Goal: Information Seeking & Learning: Learn about a topic

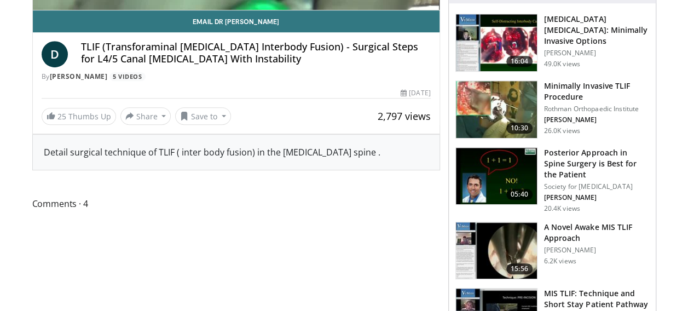
scroll to position [294, 0]
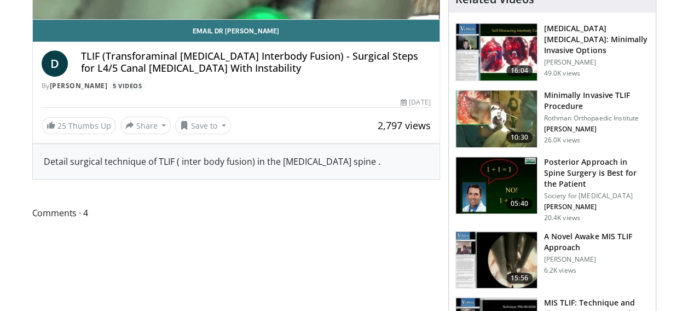
click at [495, 120] on img at bounding box center [496, 118] width 81 height 57
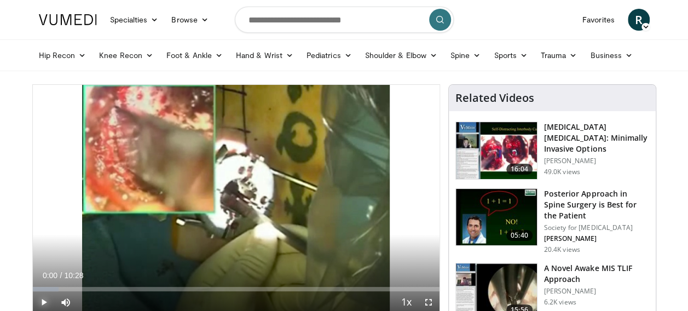
click at [42, 302] on span "Video Player" at bounding box center [44, 302] width 22 height 22
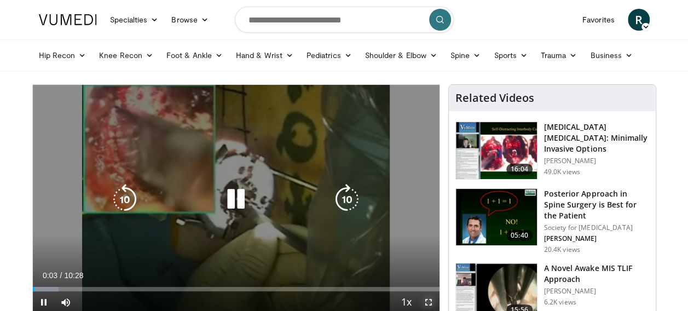
drag, startPoint x: 429, startPoint y: 304, endPoint x: 431, endPoint y: 364, distance: 59.2
click at [429, 304] on span "Video Player" at bounding box center [429, 302] width 22 height 22
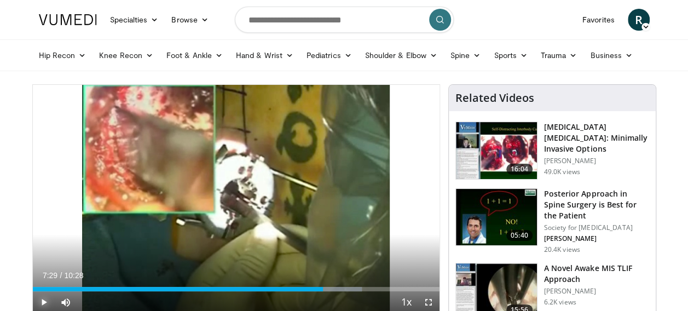
click at [43, 304] on span "Video Player" at bounding box center [44, 302] width 22 height 22
click at [429, 302] on span "Video Player" at bounding box center [429, 302] width 22 height 22
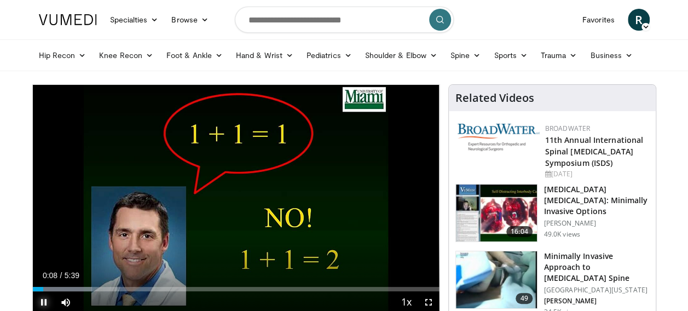
click at [44, 304] on span "Video Player" at bounding box center [44, 302] width 22 height 22
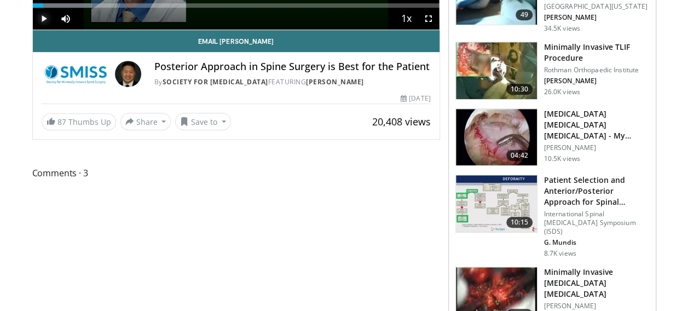
scroll to position [286, 0]
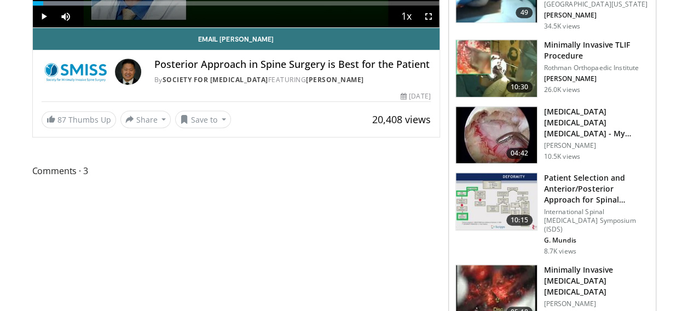
click at [487, 135] on img at bounding box center [496, 135] width 81 height 57
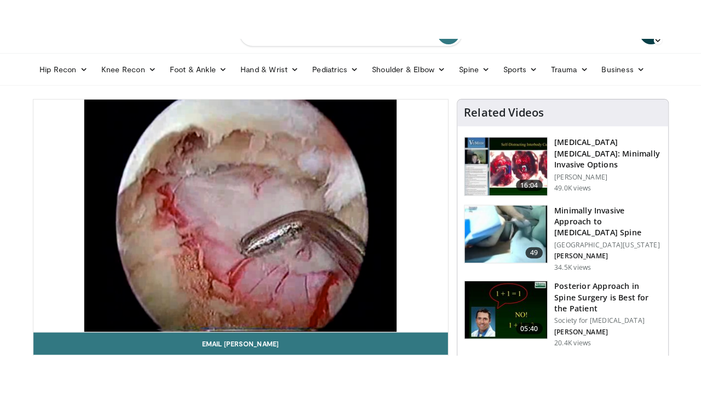
scroll to position [38, 0]
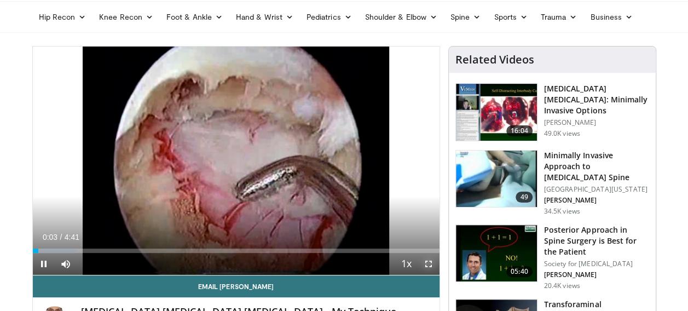
click at [428, 263] on span "Video Player" at bounding box center [429, 264] width 22 height 22
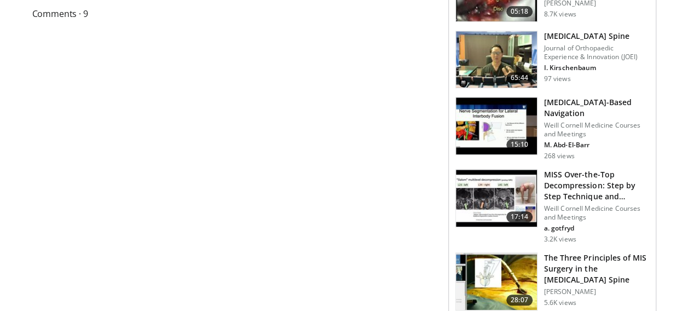
scroll to position [451, 0]
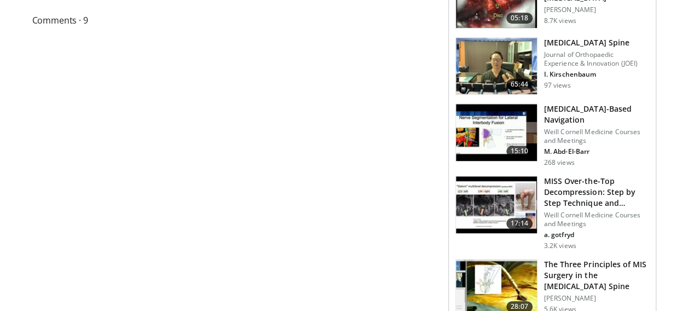
click at [491, 126] on img at bounding box center [496, 132] width 81 height 57
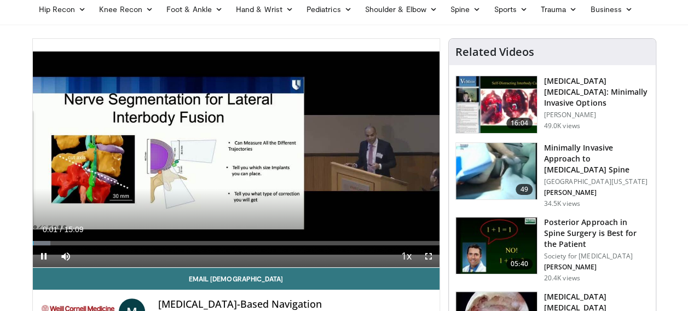
scroll to position [57, 0]
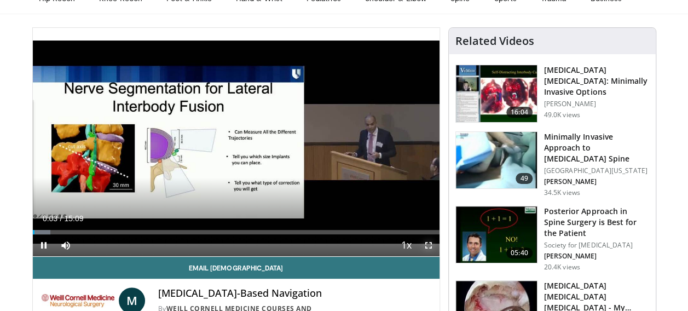
click at [429, 246] on span "Video Player" at bounding box center [429, 245] width 22 height 22
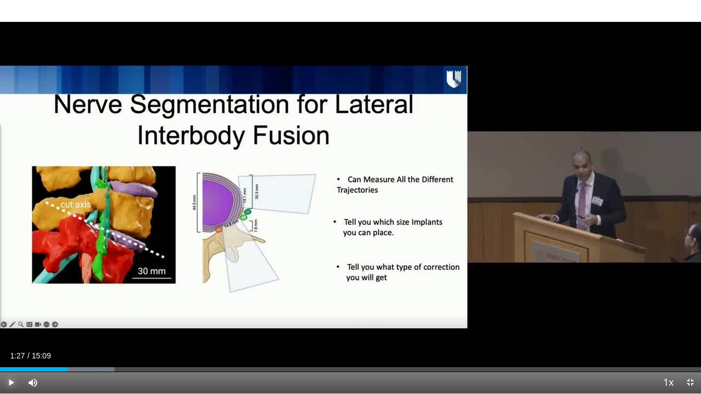
click at [7, 310] on span "Video Player" at bounding box center [11, 383] width 22 height 22
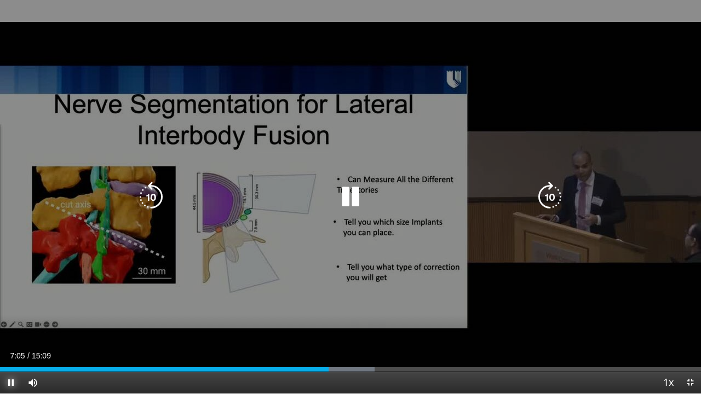
click at [11, 310] on span "Video Player" at bounding box center [11, 383] width 22 height 22
click at [154, 195] on icon "Video Player" at bounding box center [151, 197] width 31 height 31
click at [147, 204] on icon "Video Player" at bounding box center [151, 197] width 31 height 31
click at [350, 194] on icon "Video Player" at bounding box center [350, 197] width 31 height 31
click at [8, 310] on span "Video Player" at bounding box center [11, 383] width 22 height 22
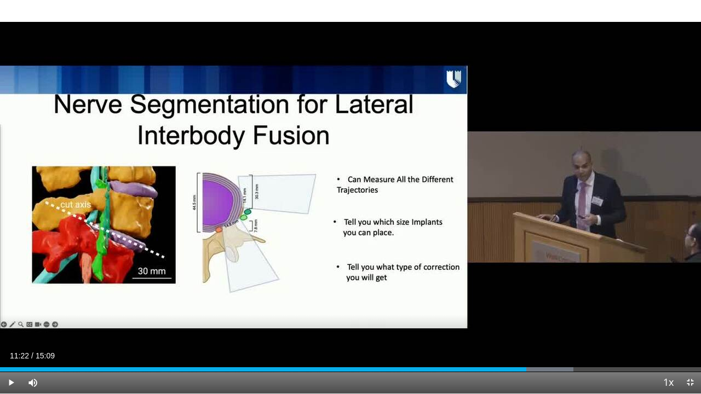
click at [53, 310] on video-js "**********" at bounding box center [350, 197] width 701 height 394
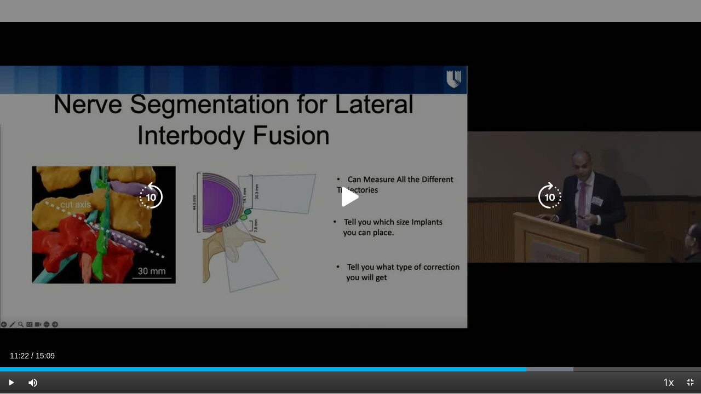
click at [349, 195] on icon "Video Player" at bounding box center [350, 197] width 31 height 31
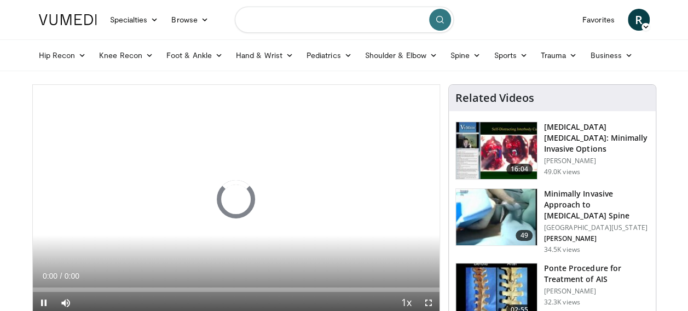
click at [290, 18] on input "Search topics, interventions" at bounding box center [344, 20] width 219 height 26
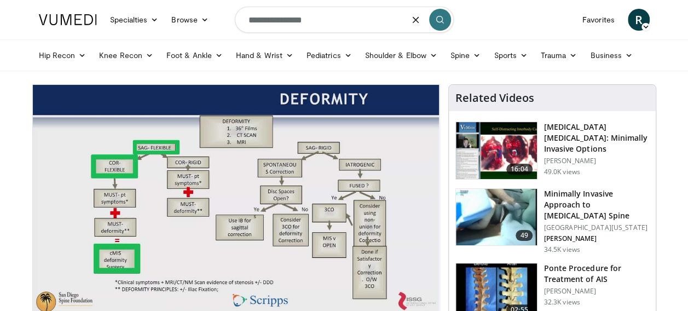
type input "**********"
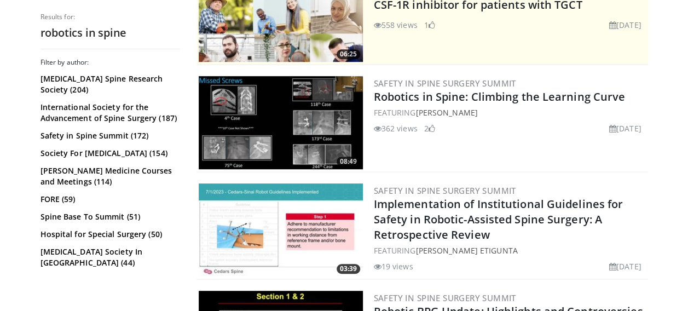
scroll to position [266, 0]
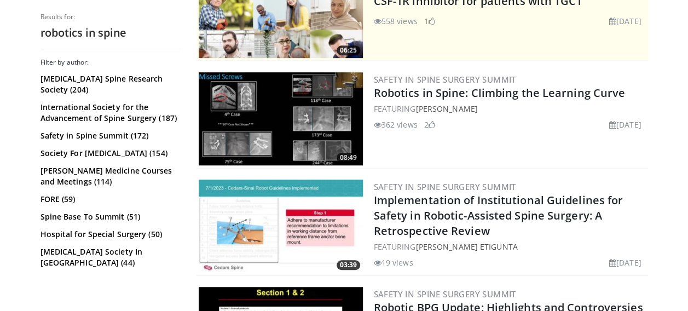
click at [269, 122] on img at bounding box center [281, 118] width 164 height 93
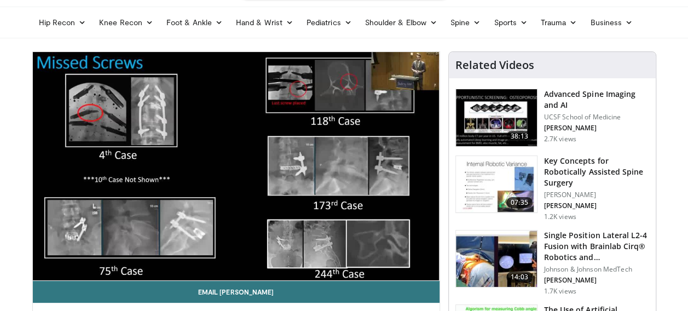
scroll to position [39, 0]
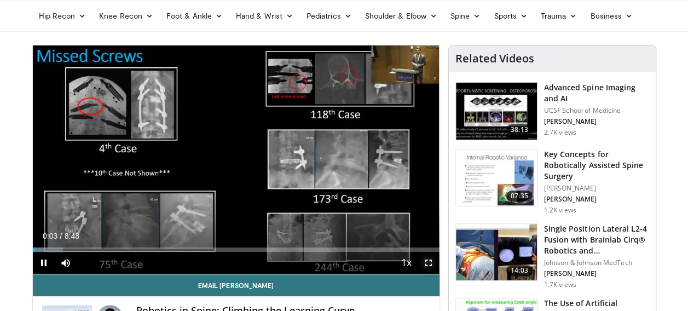
click at [429, 264] on span "Video Player" at bounding box center [429, 263] width 22 height 22
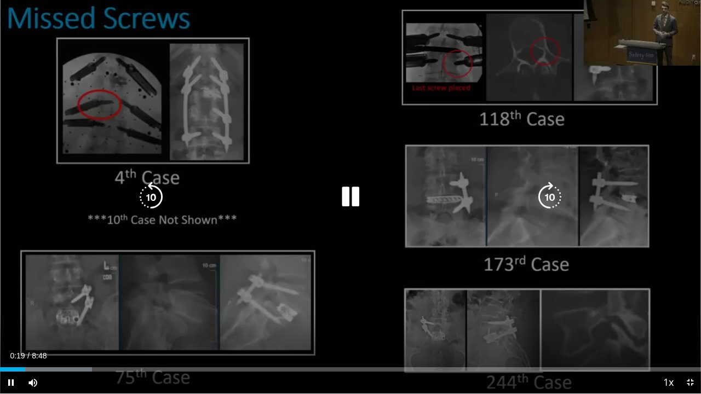
click at [156, 199] on icon "Video Player" at bounding box center [151, 197] width 31 height 31
click at [344, 204] on icon "Video Player" at bounding box center [350, 197] width 31 height 31
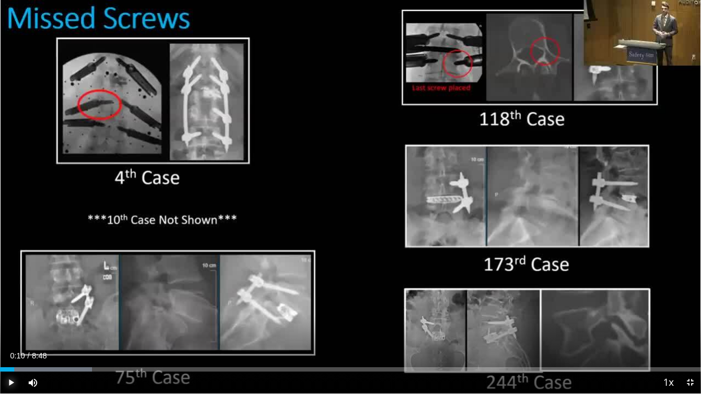
click at [9, 310] on span "Video Player" at bounding box center [11, 383] width 22 height 22
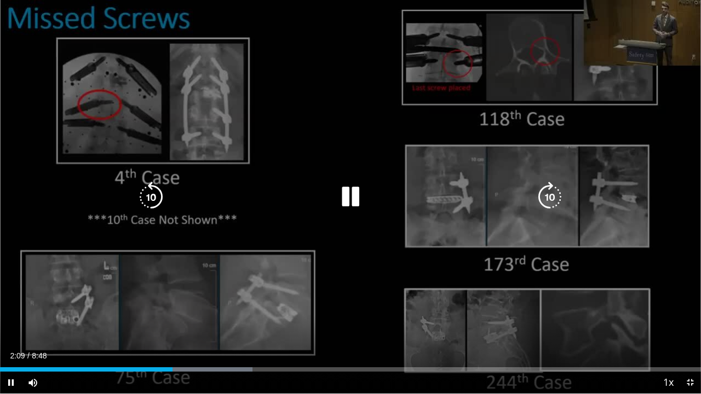
click at [151, 201] on icon "Video Player" at bounding box center [151, 197] width 31 height 31
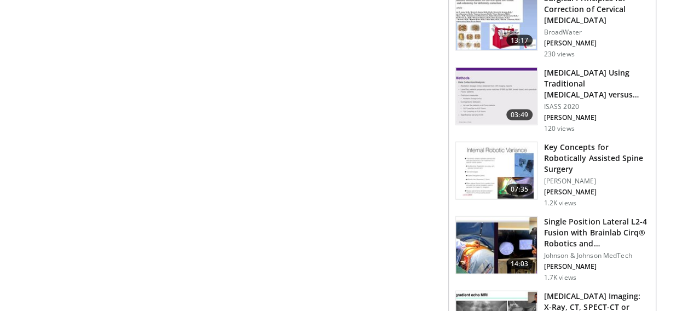
scroll to position [1168, 0]
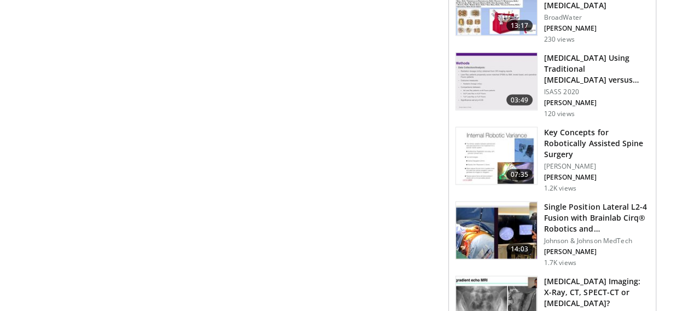
click at [503, 128] on img at bounding box center [496, 156] width 81 height 57
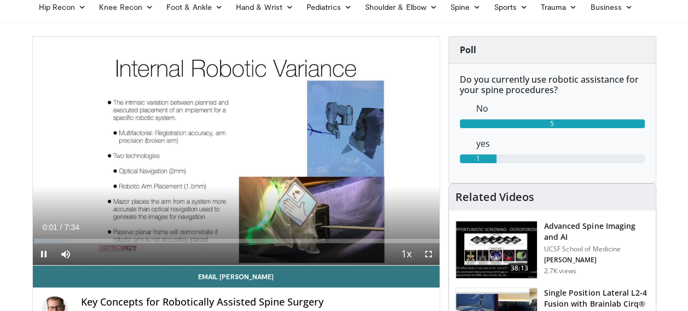
scroll to position [84, 0]
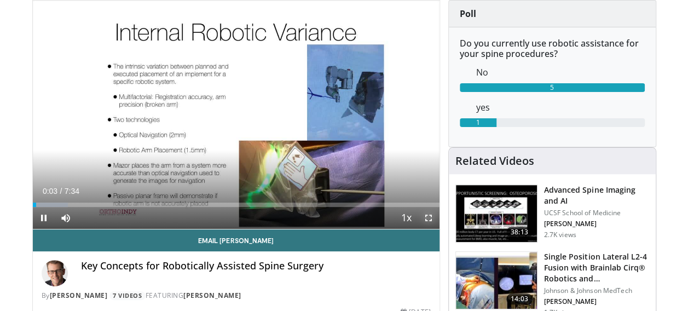
click at [427, 220] on span "Video Player" at bounding box center [429, 218] width 22 height 22
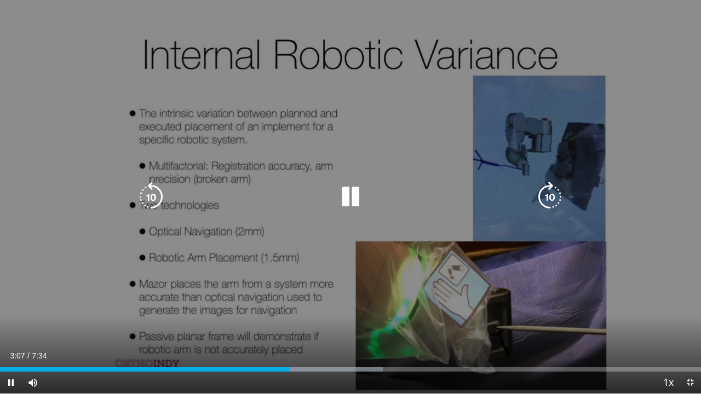
click at [151, 199] on icon "Video Player" at bounding box center [151, 197] width 31 height 31
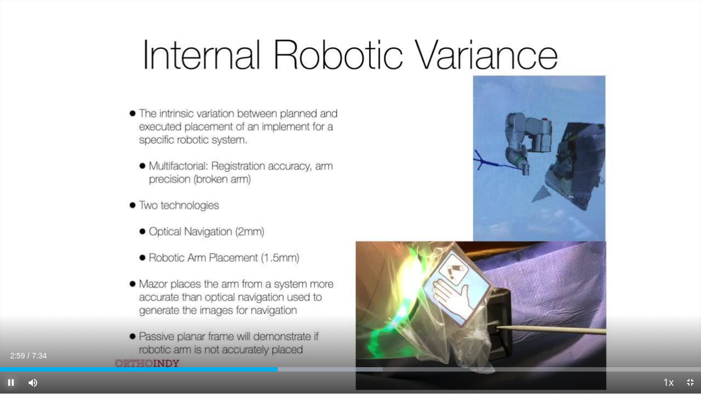
click at [14, 310] on span "Video Player" at bounding box center [11, 383] width 22 height 22
click at [7, 310] on span "Video Player" at bounding box center [11, 383] width 22 height 22
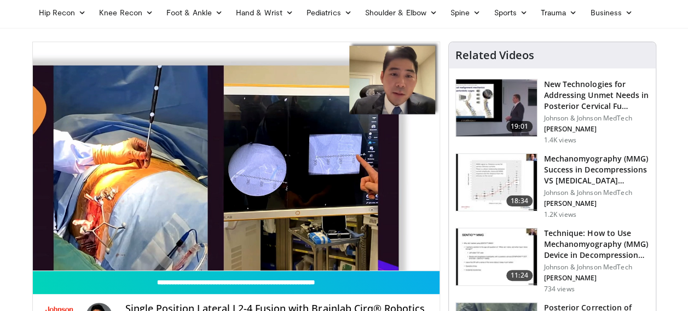
scroll to position [38, 0]
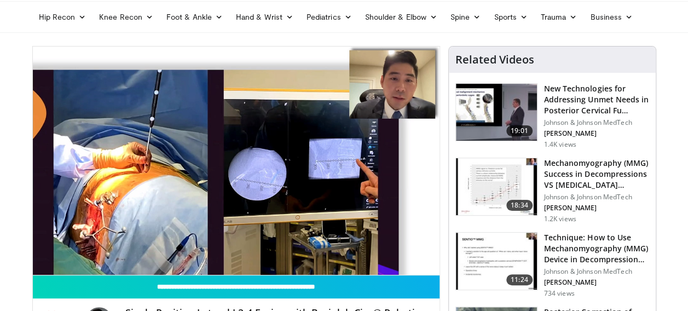
click at [496, 102] on img at bounding box center [496, 112] width 81 height 57
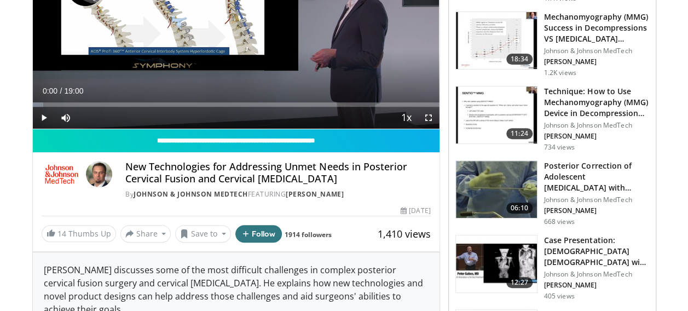
scroll to position [182, 0]
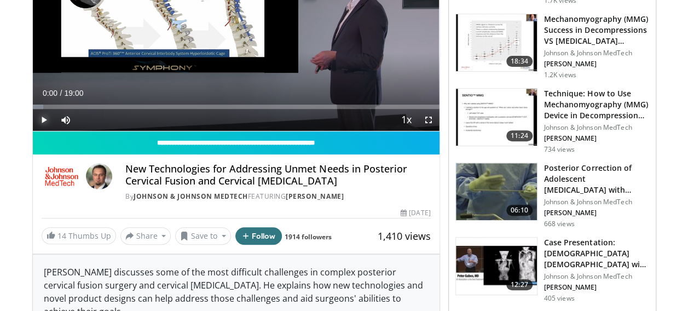
click at [45, 122] on span "Video Player" at bounding box center [44, 120] width 22 height 22
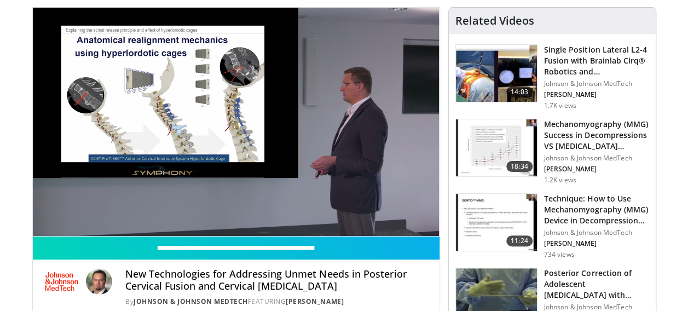
scroll to position [73, 0]
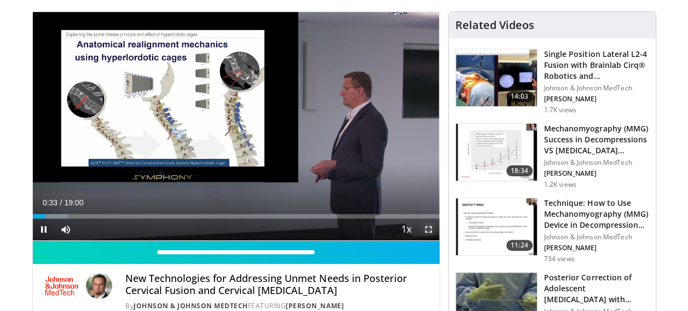
click at [428, 227] on span "Video Player" at bounding box center [429, 229] width 22 height 22
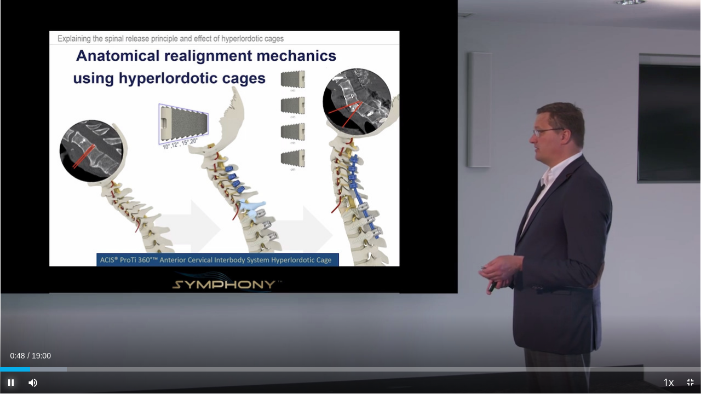
click at [7, 310] on span "Video Player" at bounding box center [11, 383] width 22 height 22
click at [11, 310] on span "Video Player" at bounding box center [11, 383] width 22 height 22
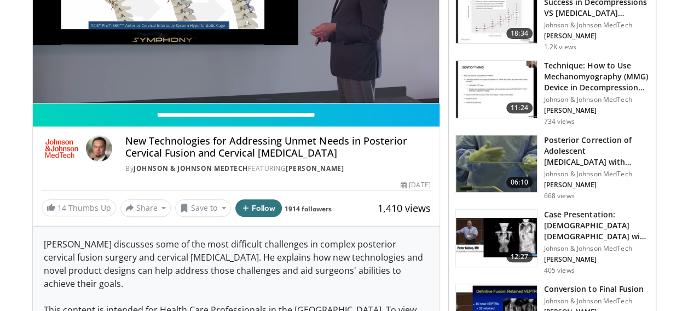
scroll to position [215, 0]
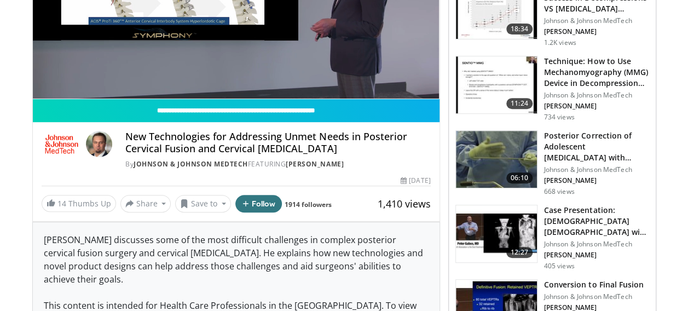
click at [505, 160] on img at bounding box center [496, 159] width 81 height 57
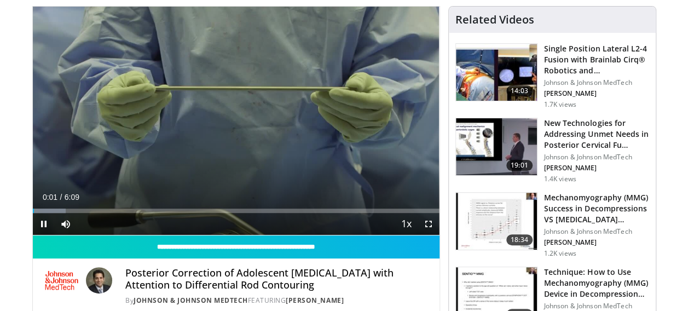
scroll to position [85, 0]
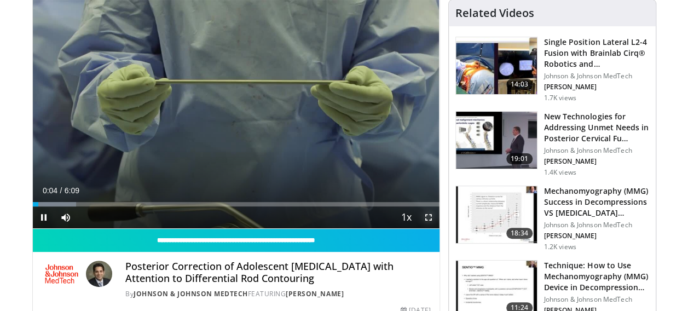
click at [430, 217] on span "Video Player" at bounding box center [429, 217] width 22 height 22
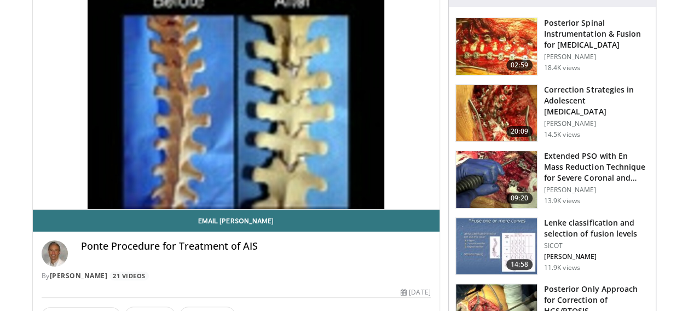
scroll to position [87, 0]
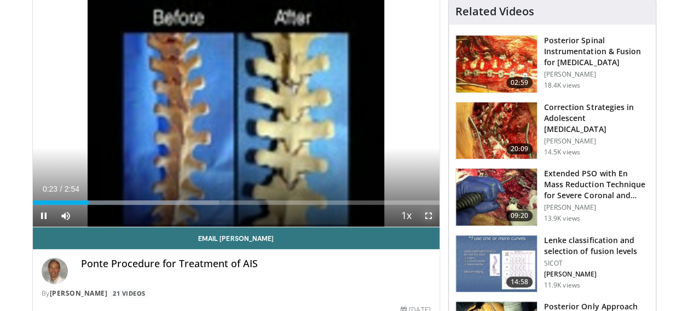
click at [430, 215] on span "Video Player" at bounding box center [429, 216] width 22 height 22
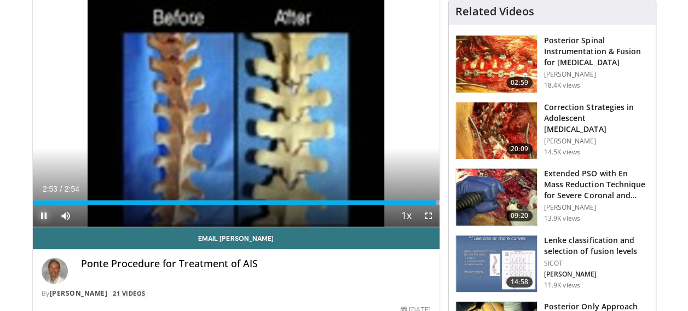
click at [40, 217] on span "Video Player" at bounding box center [44, 216] width 22 height 22
click at [475, 262] on img at bounding box center [496, 263] width 81 height 57
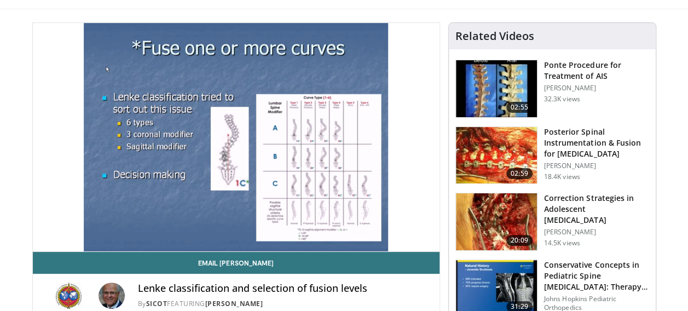
scroll to position [66, 0]
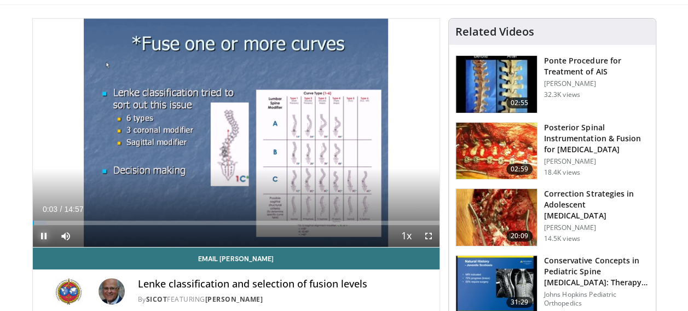
click at [39, 236] on span "Video Player" at bounding box center [44, 236] width 22 height 22
